Goal: Find specific page/section: Find specific page/section

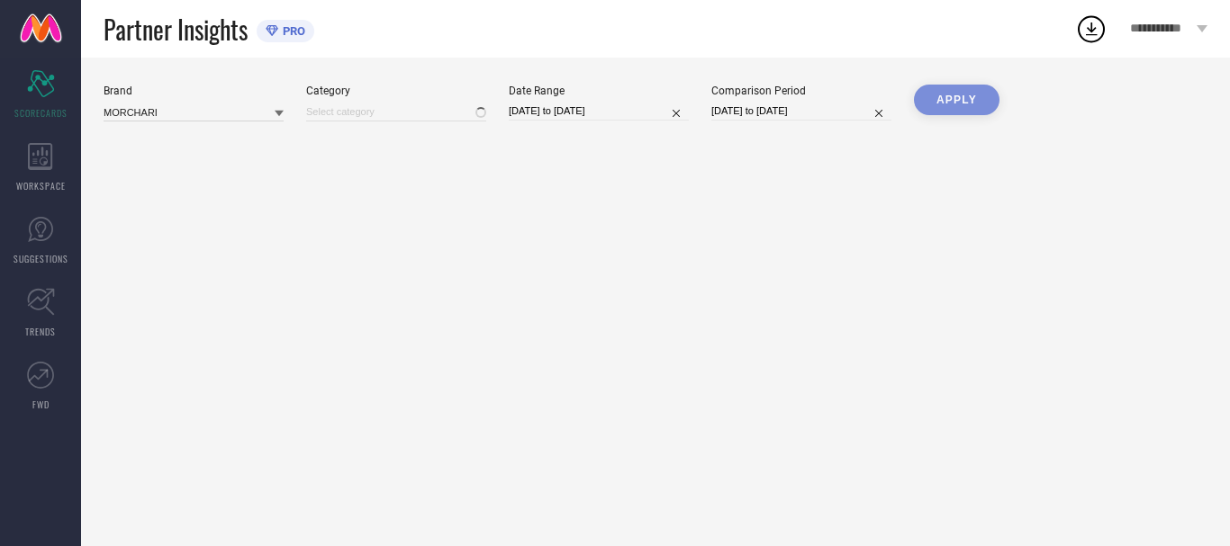
type input "All"
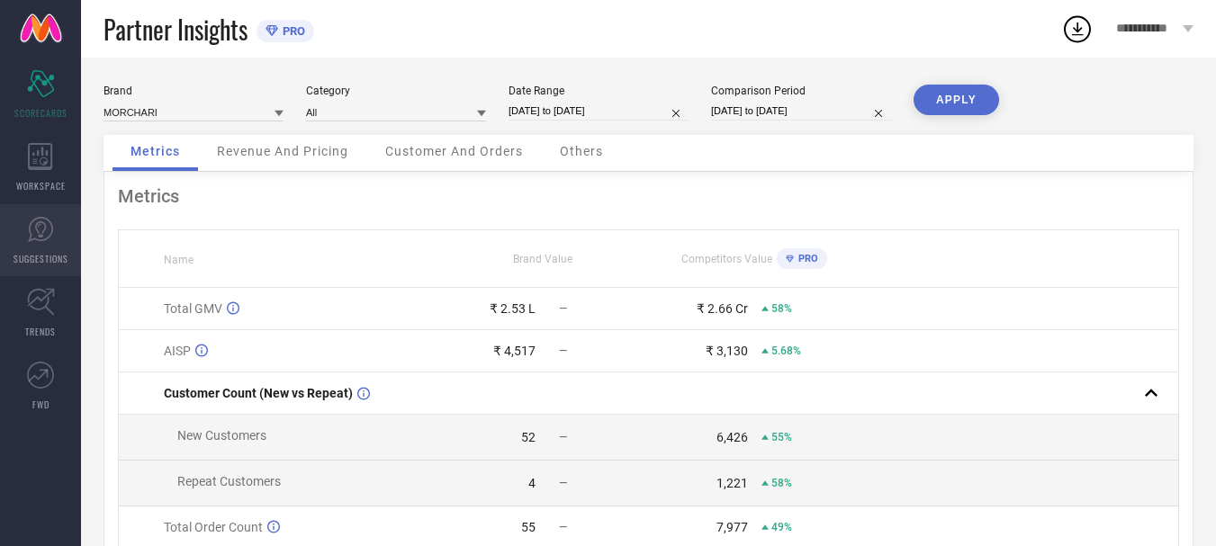
click at [30, 248] on link "SUGGESTIONS" at bounding box center [40, 240] width 81 height 72
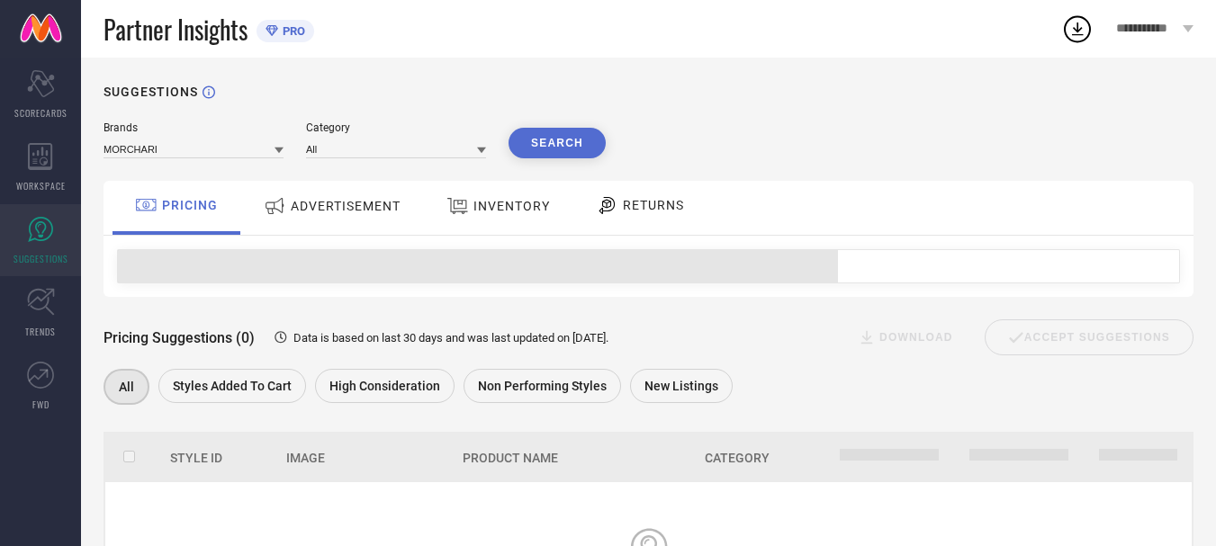
click at [428, 193] on div "INVENTORY" at bounding box center [498, 208] width 149 height 54
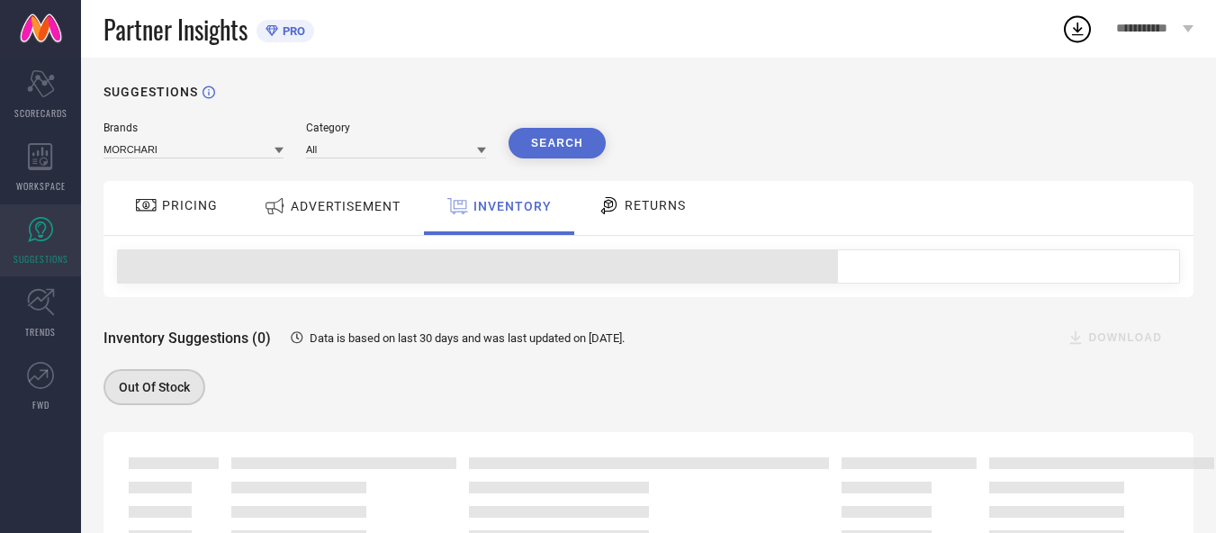
click at [350, 198] on div "ADVERTISEMENT" at bounding box center [332, 206] width 146 height 32
